Goal: Communication & Community: Answer question/provide support

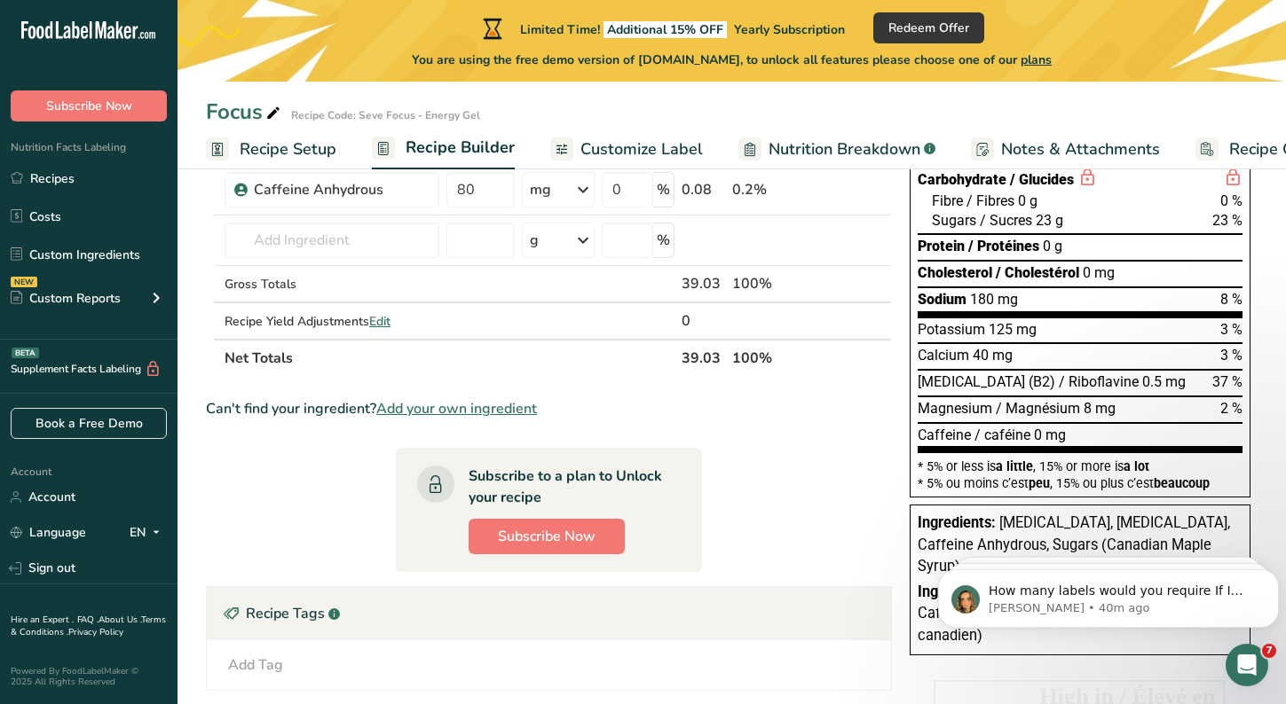
scroll to position [297, 0]
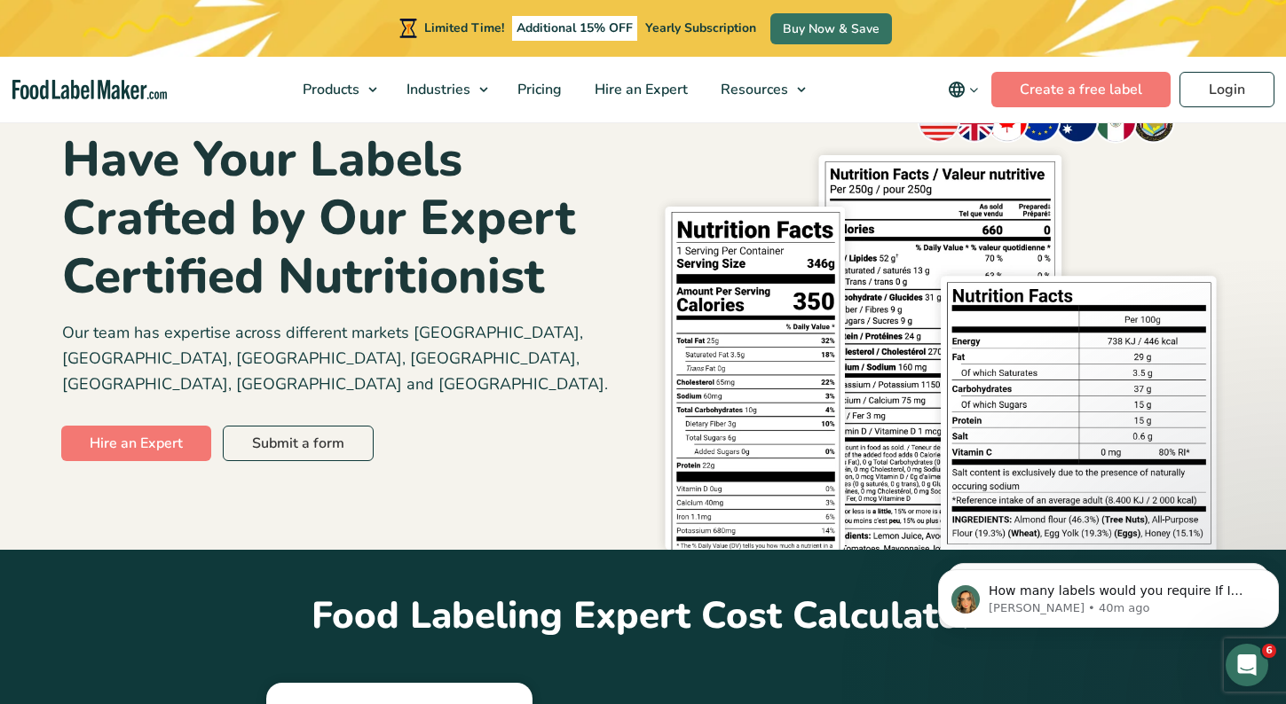
scroll to position [114, 0]
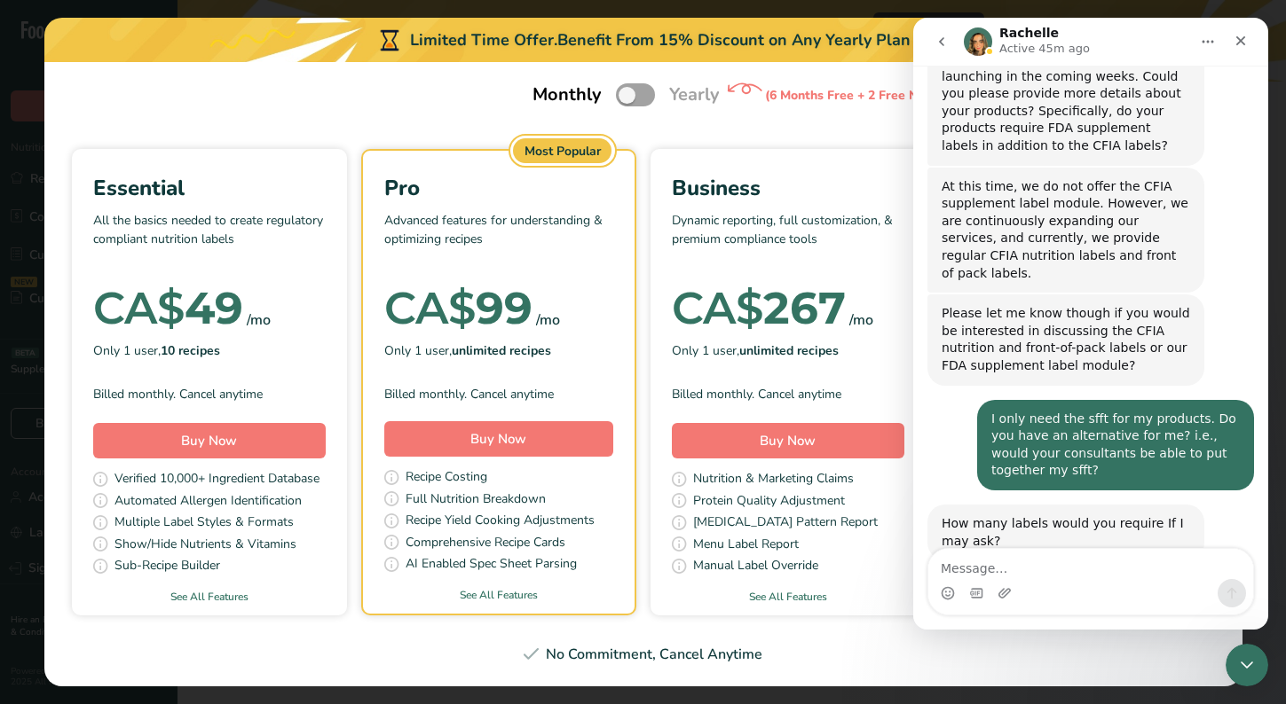
scroll to position [785, 0]
click at [1008, 577] on textarea "Message…" at bounding box center [1090, 564] width 325 height 30
type textarea "3 labels"
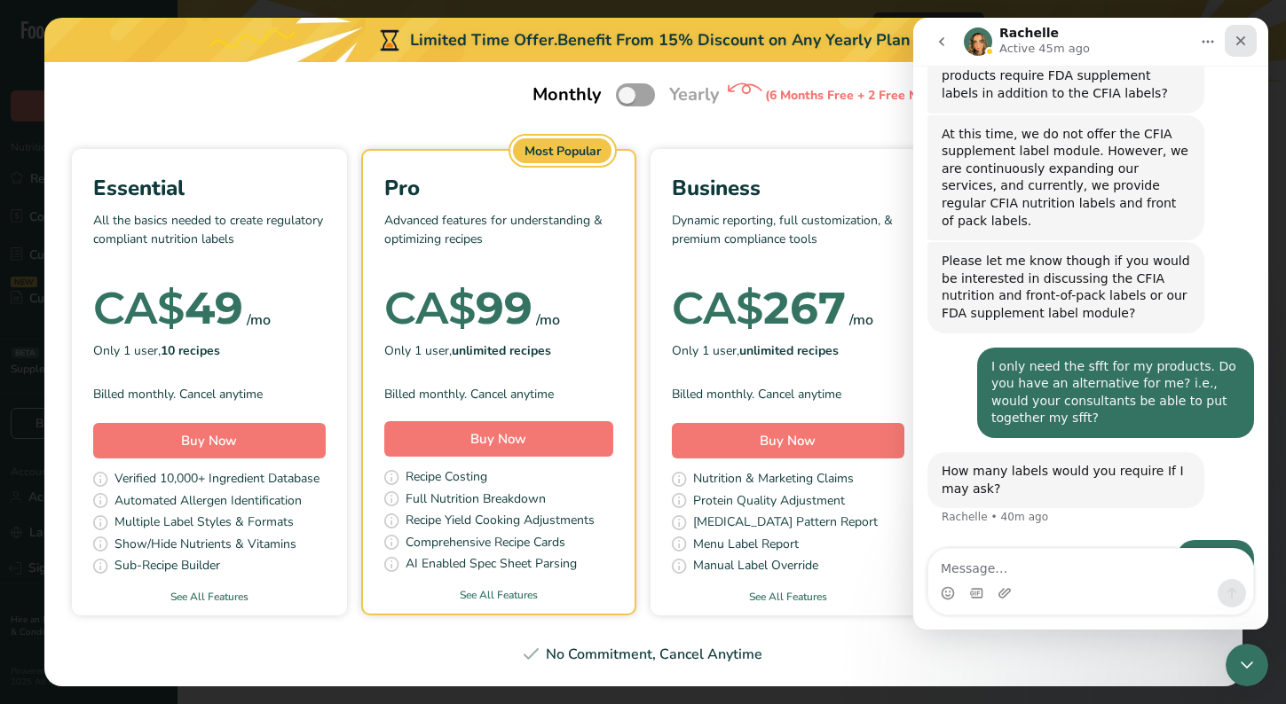
click at [1238, 37] on icon "Close" at bounding box center [1240, 41] width 14 height 14
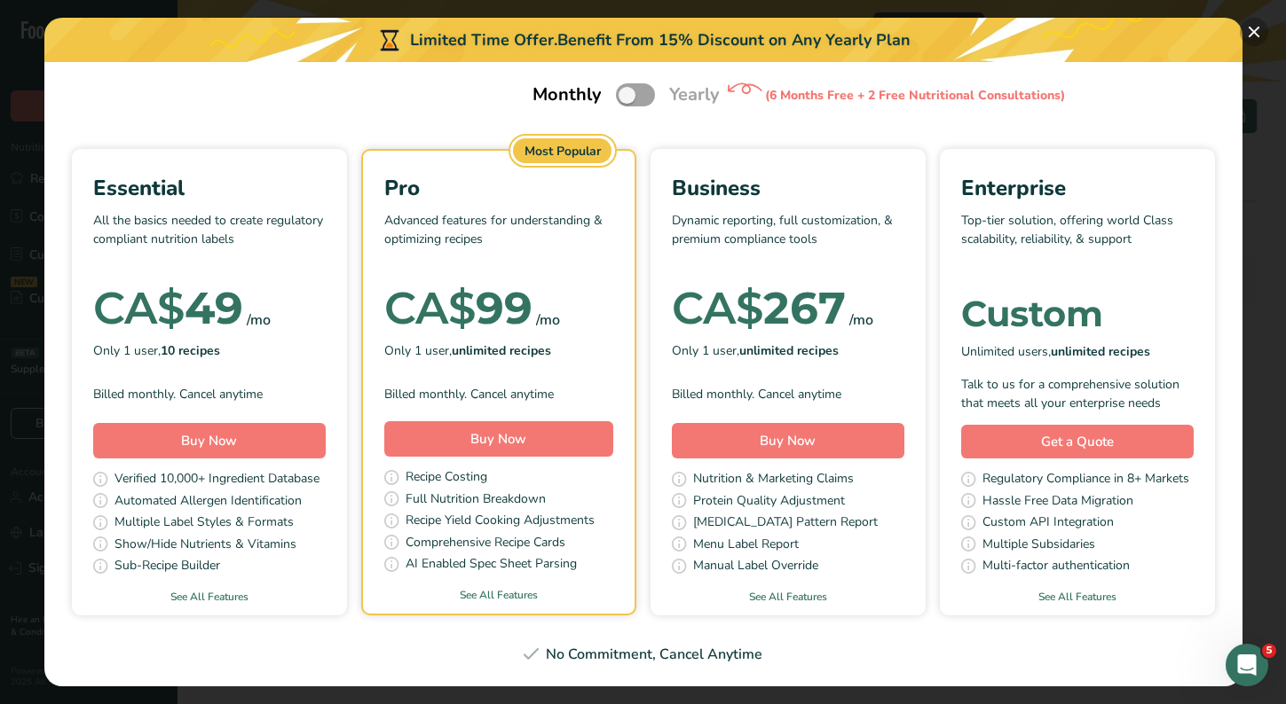
click at [1257, 37] on button "Pick Your Pricing Plan Modal" at bounding box center [1253, 32] width 28 height 28
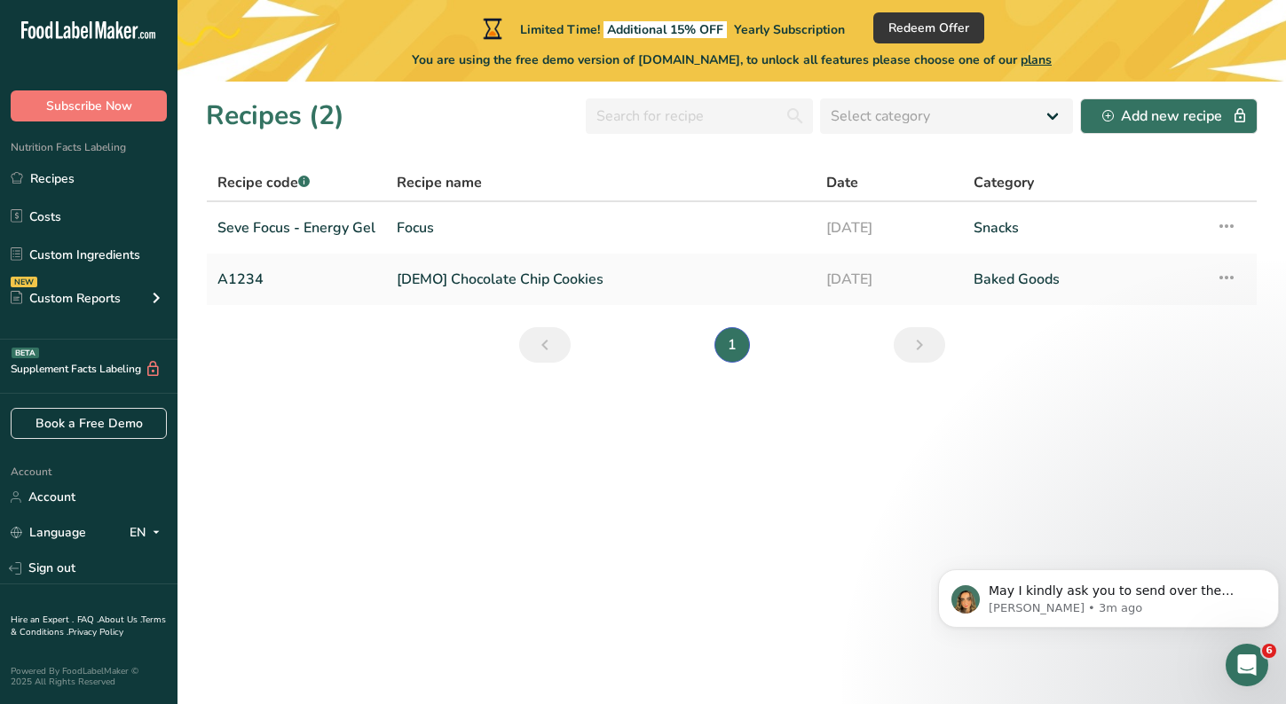
scroll to position [961, 0]
click at [1039, 602] on p "Rachelle • 3m ago" at bounding box center [1122, 609] width 268 height 16
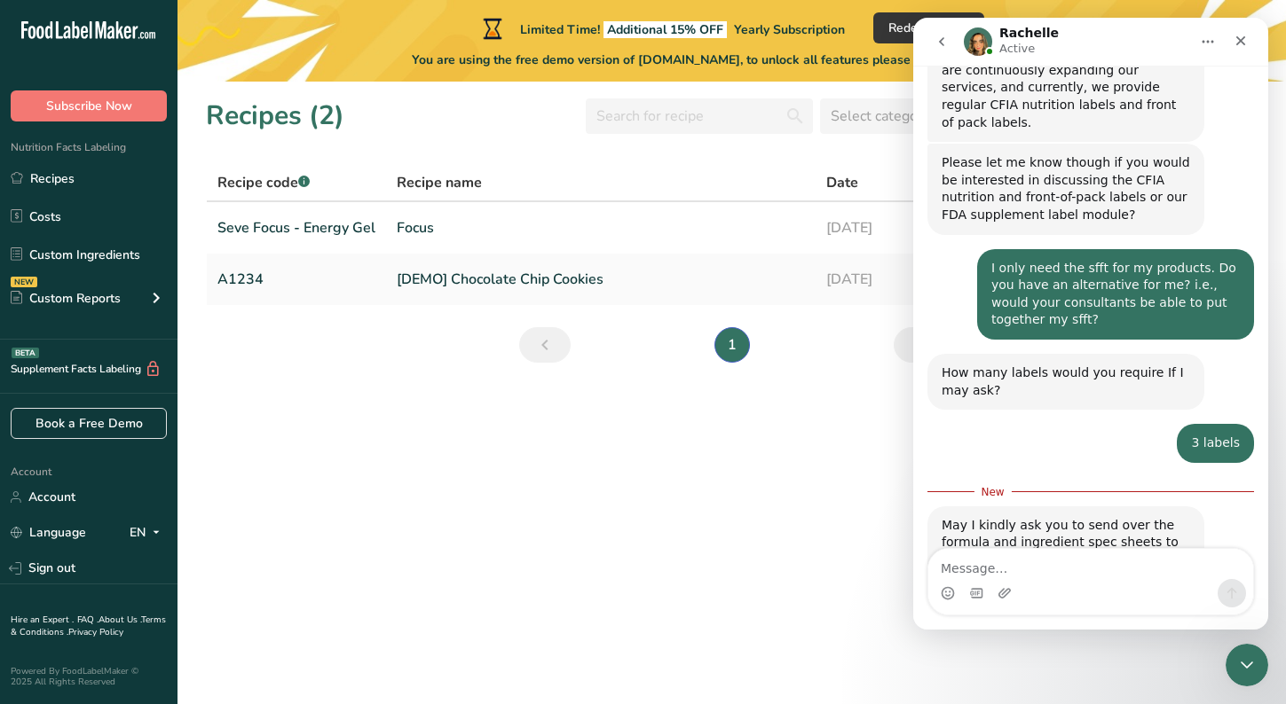
scroll to position [990, 0]
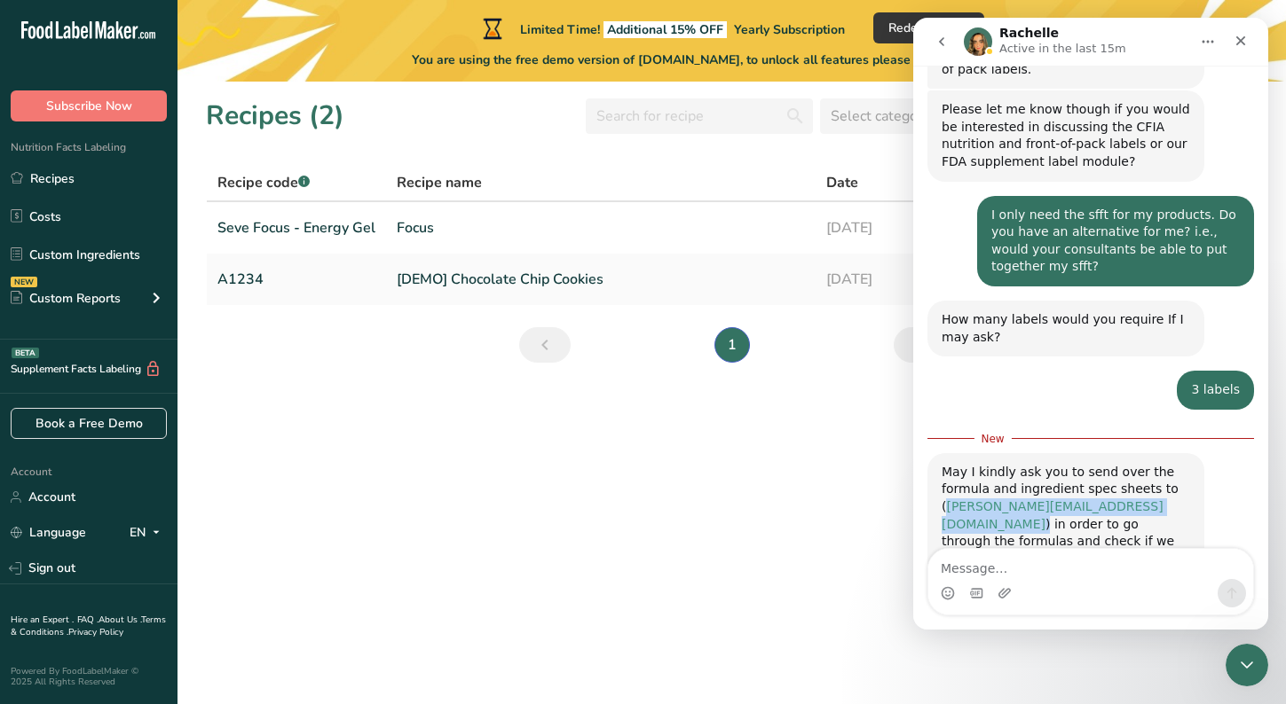
drag, startPoint x: 1115, startPoint y: 452, endPoint x: 945, endPoint y: 454, distance: 170.4
click at [945, 464] on div "May I kindly ask you to send over the formula and ingredient spec sheets to ( r…" at bounding box center [1065, 516] width 248 height 105
copy div "rachelle@foodlabelmaker.com )"
click at [1236, 51] on div "Close" at bounding box center [1240, 41] width 32 height 32
